Goal: Information Seeking & Learning: Learn about a topic

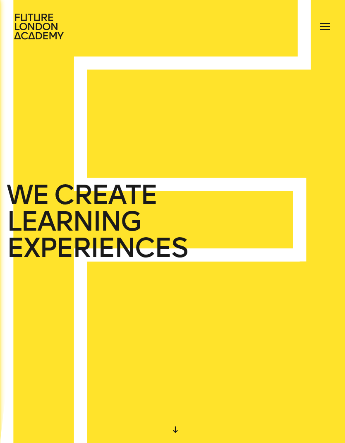
click at [328, 22] on div at bounding box center [325, 26] width 13 height 13
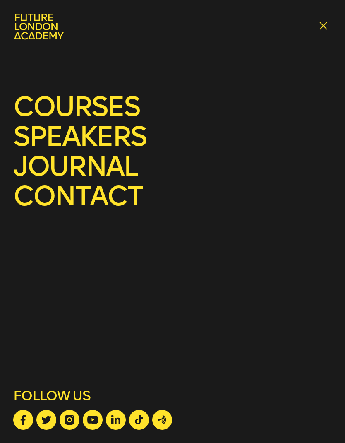
click at [25, 25] on icon at bounding box center [39, 26] width 53 height 26
click at [48, 106] on link "courses" at bounding box center [76, 106] width 126 height 33
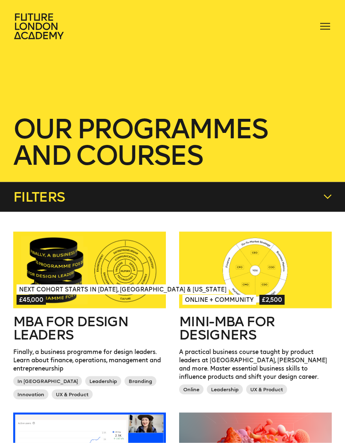
scroll to position [701, 0]
click at [292, 232] on div at bounding box center [255, 270] width 153 height 77
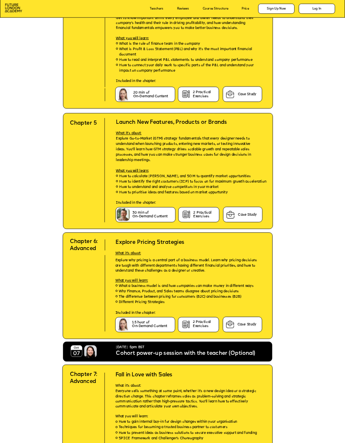
scroll to position [1500, 0]
